Goal: Communication & Community: Answer question/provide support

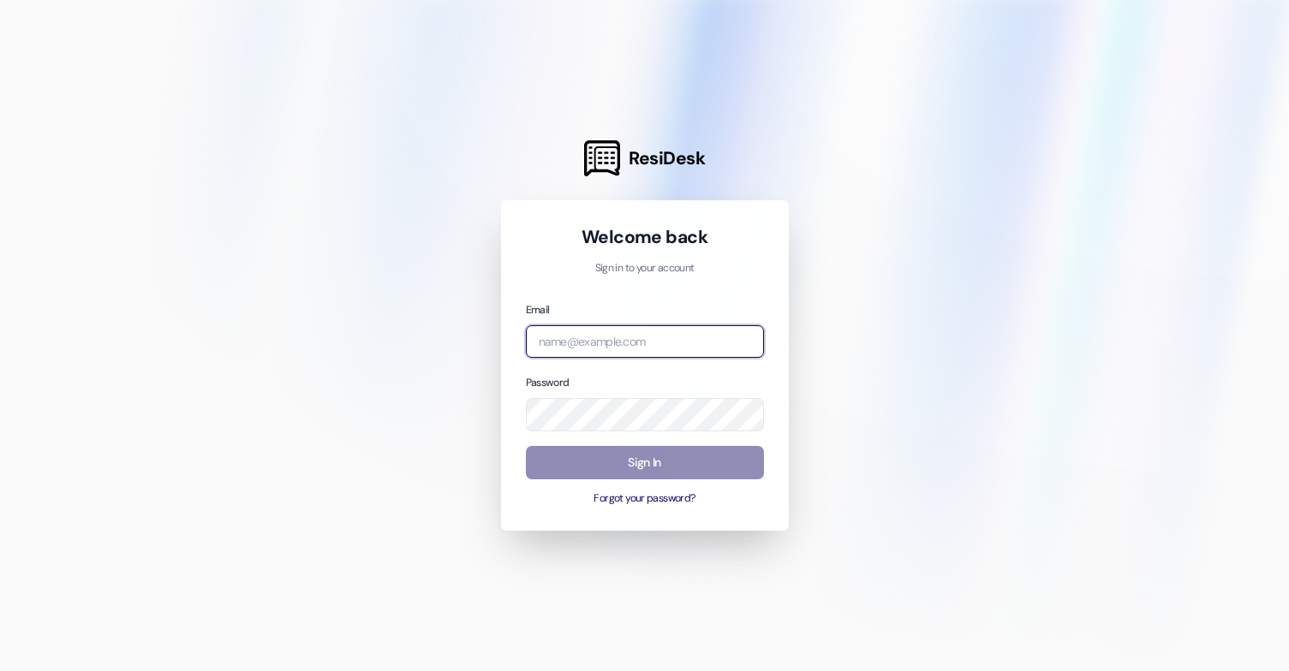
type input "[EMAIL_ADDRESS][DOMAIN_NAME]"
click at [700, 455] on button "Sign In" at bounding box center [645, 462] width 238 height 33
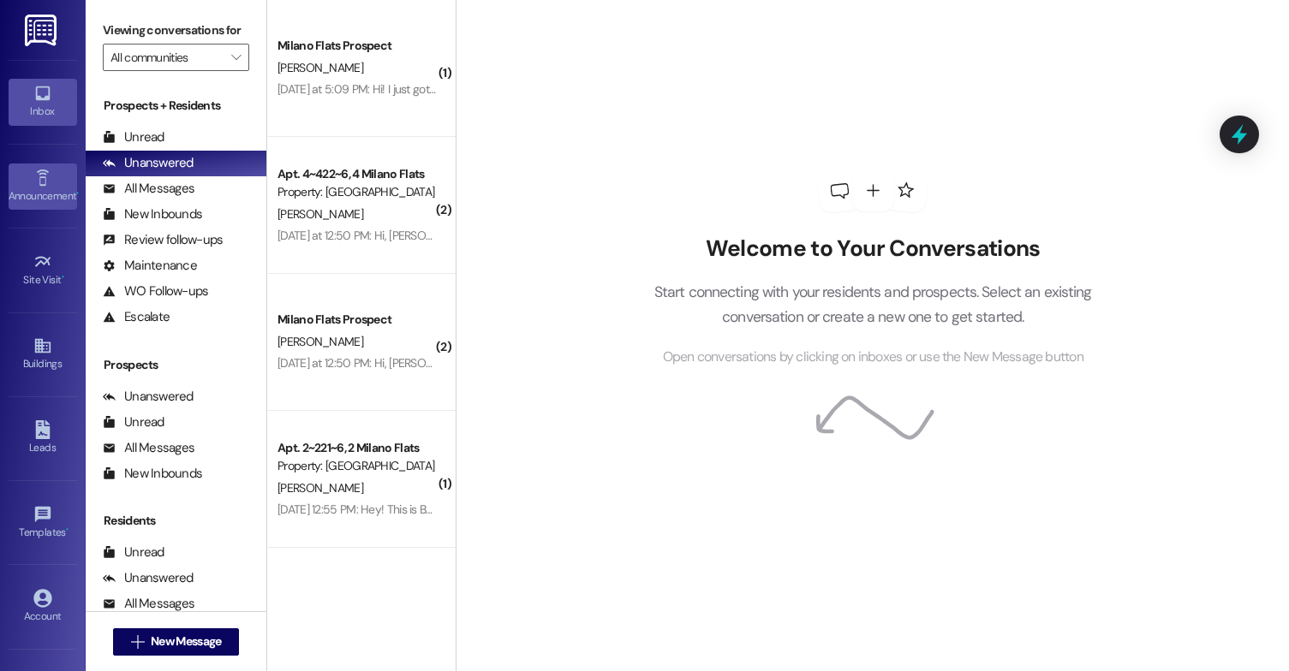
drag, startPoint x: 45, startPoint y: 450, endPoint x: 4, endPoint y: 199, distance: 254.1
click at [45, 450] on div "Leads" at bounding box center [43, 447] width 86 height 17
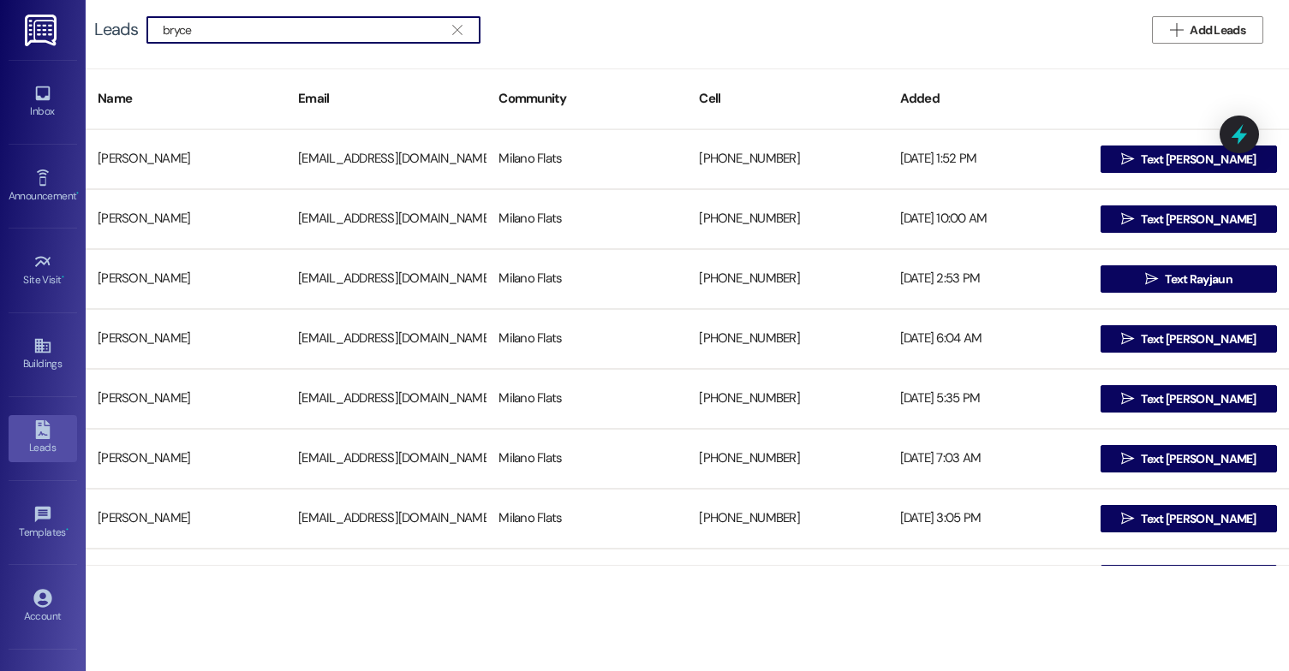
type input "bryce"
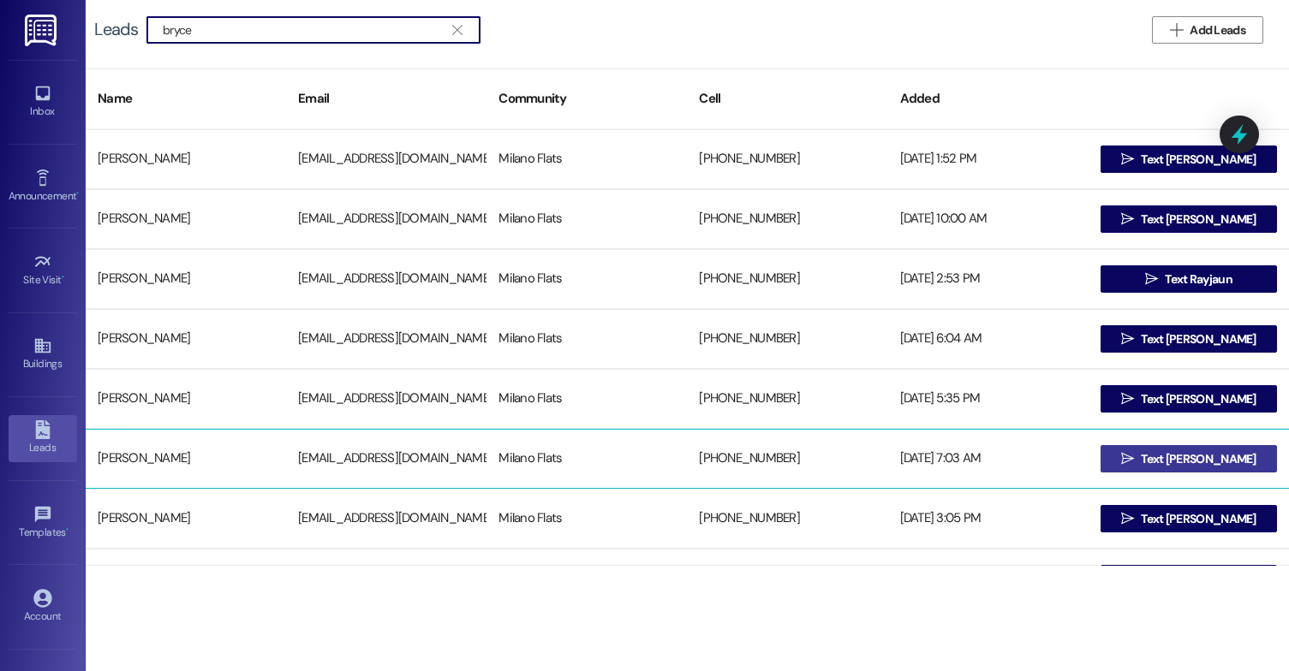
click at [1169, 460] on span "Text [PERSON_NAME]" at bounding box center [1198, 459] width 115 height 18
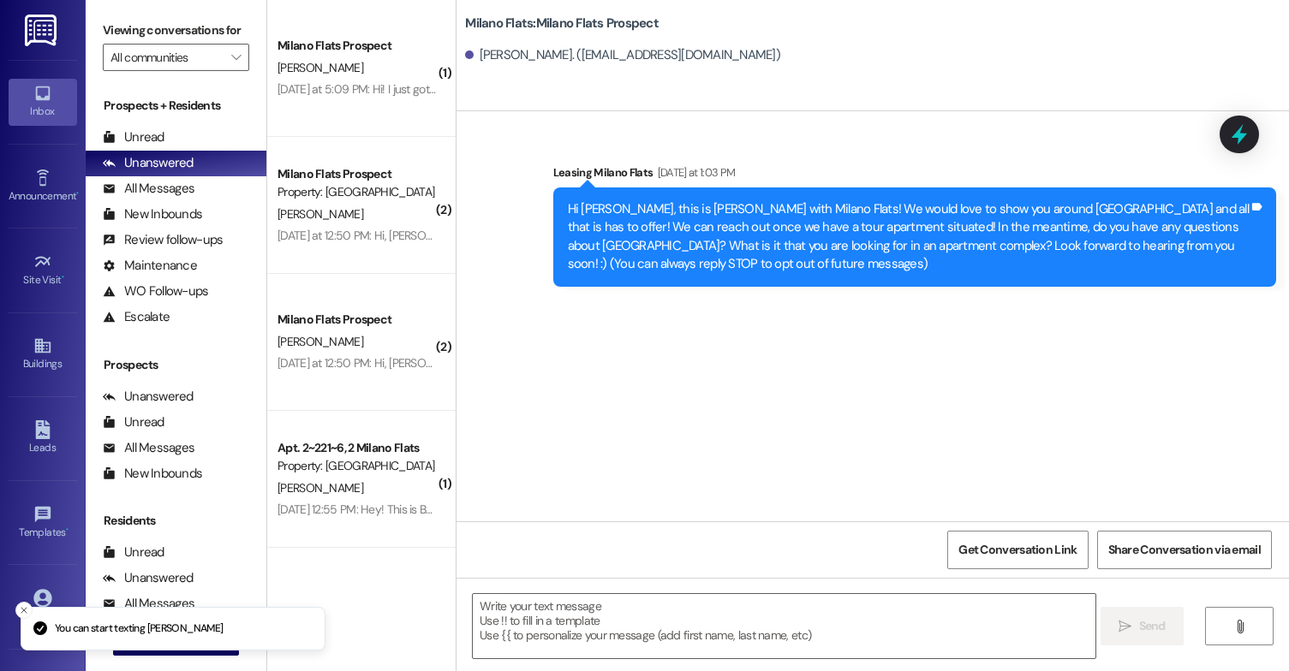
click at [573, 590] on div " Send " at bounding box center [872, 642] width 832 height 128
click at [574, 611] on textarea at bounding box center [784, 626] width 623 height 64
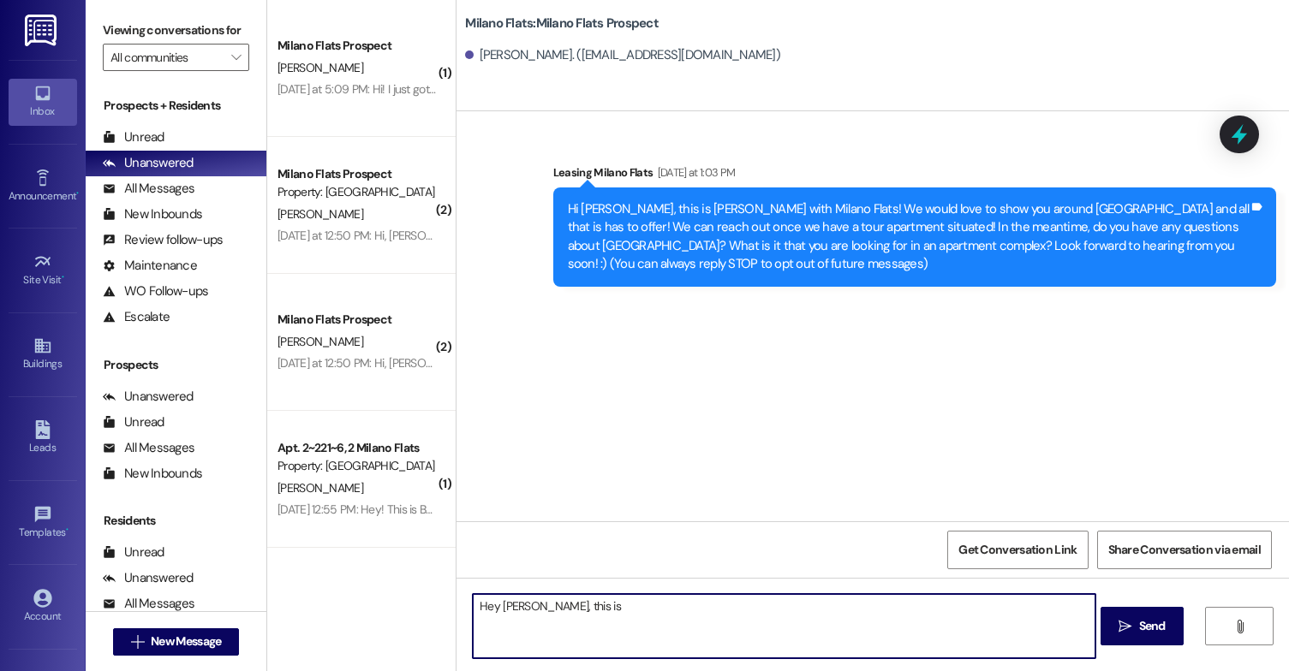
type textarea "Hey [PERSON_NAME], this is"
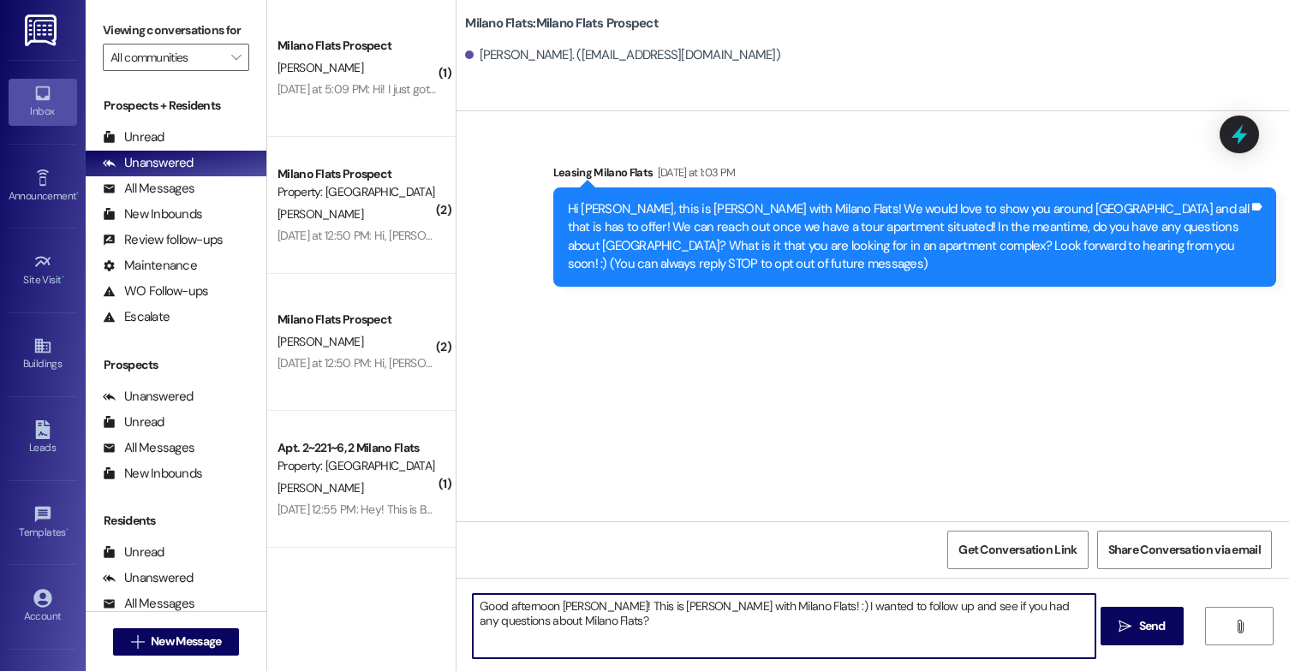
click at [531, 608] on textarea "Good afternoon [PERSON_NAME]! This is [PERSON_NAME] with Milano Flats! :) I wan…" at bounding box center [784, 626] width 623 height 64
click at [524, 635] on textarea "Good afternoon [PERSON_NAME]! This is [PERSON_NAME] with Milano Flats! :) I wan…" at bounding box center [784, 626] width 623 height 64
drag, startPoint x: 535, startPoint y: 606, endPoint x: 583, endPoint y: 610, distance: 48.1
click at [583, 610] on textarea "Good afternoon [PERSON_NAME]! This is [PERSON_NAME] with Milano Flats! :) I wan…" at bounding box center [784, 626] width 623 height 64
click at [537, 627] on textarea "Good afternoon, [PERSON_NAME]! This is [PERSON_NAME] with Milano Flats! :) I wa…" at bounding box center [784, 626] width 623 height 64
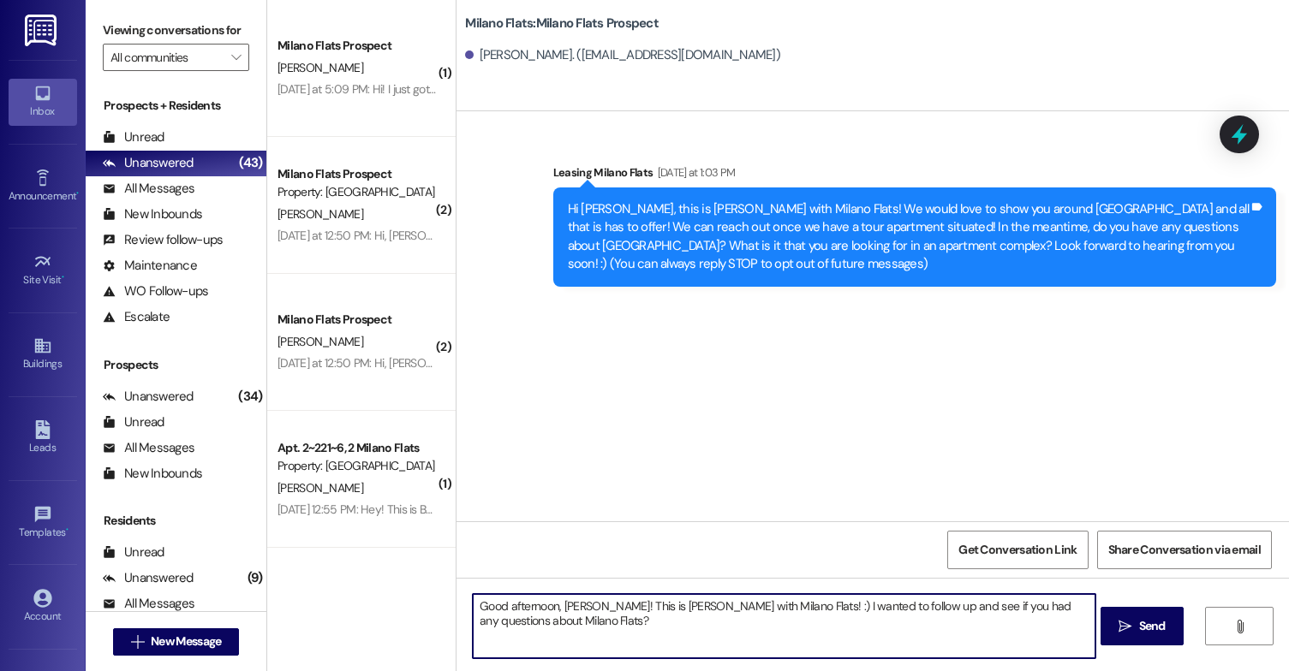
click at [682, 635] on textarea "Good afternoon, [PERSON_NAME]! This is [PERSON_NAME] with Milano Flats! :) I wa…" at bounding box center [784, 626] width 623 height 64
type textarea "Good afternoon, [PERSON_NAME]! This is [PERSON_NAME] with Milano Flats! :) I wa…"
